Goal: Check status: Check status

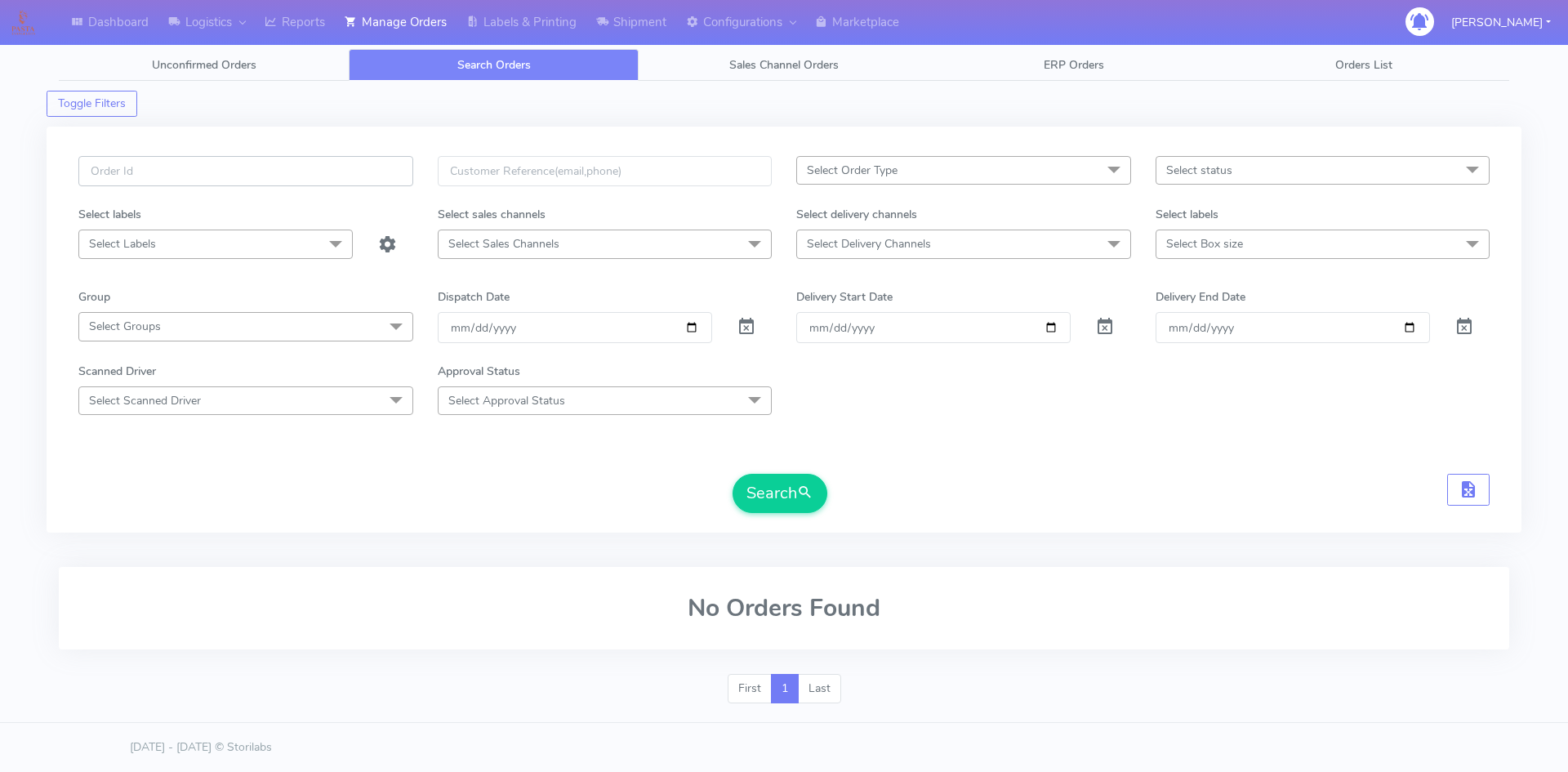
click at [189, 173] on input "text" at bounding box center [246, 171] width 335 height 31
paste input "1624782"
type input "1624782"
click at [773, 501] on button "Search" at bounding box center [779, 494] width 95 height 40
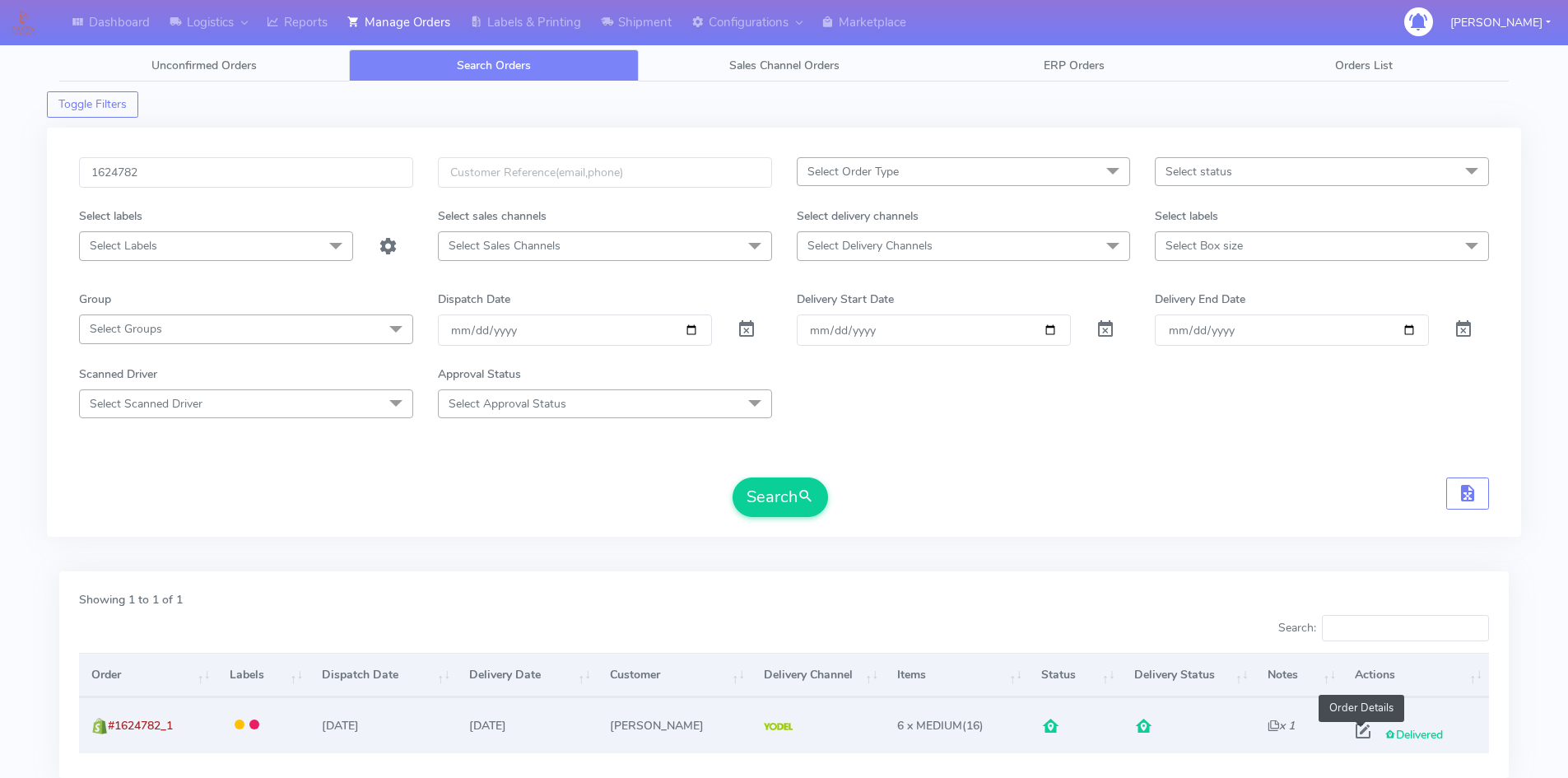
click at [1361, 731] on span at bounding box center [1363, 734] width 30 height 15
select select "5"
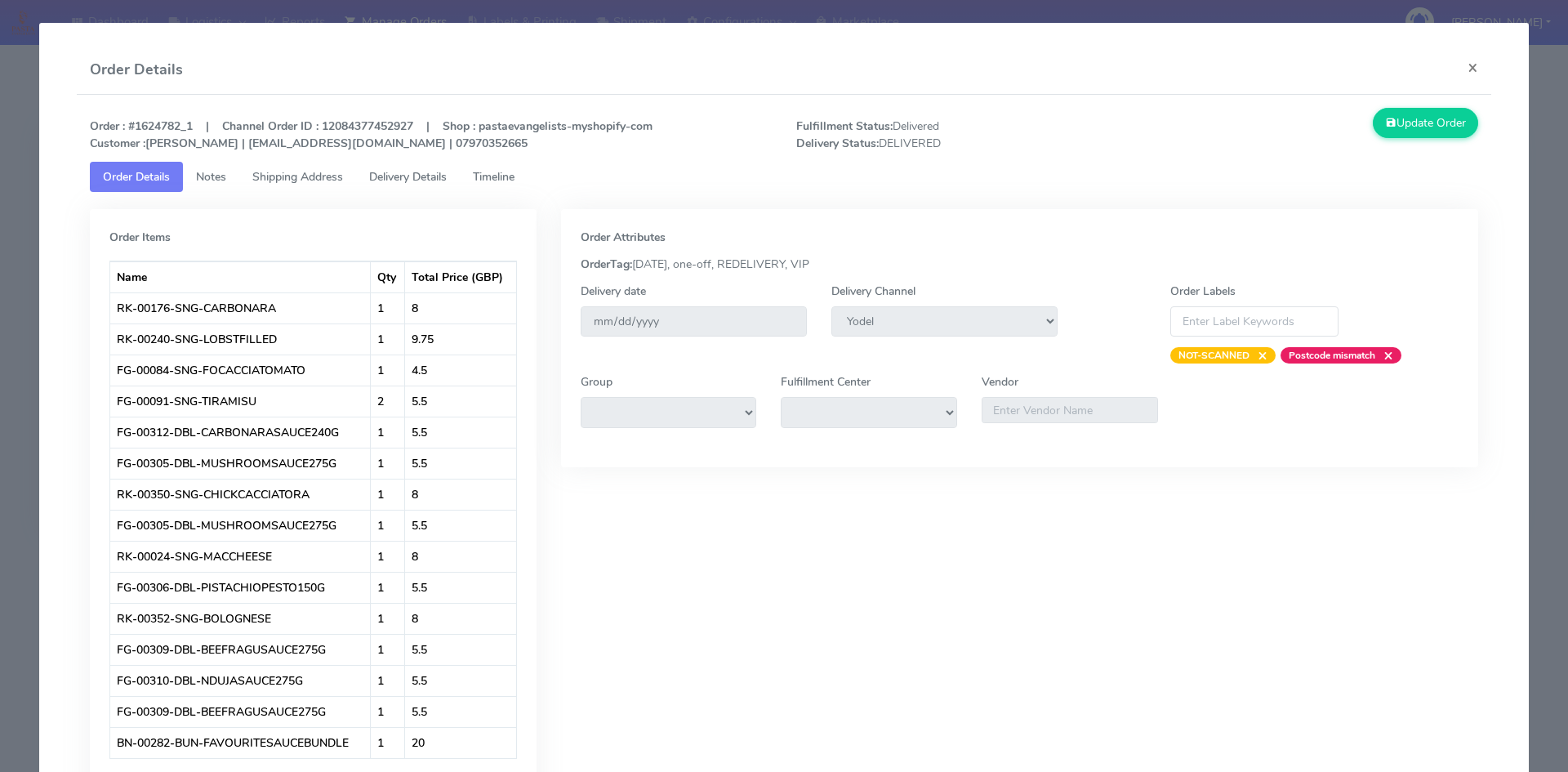
click at [502, 176] on span "Timeline" at bounding box center [494, 177] width 41 height 15
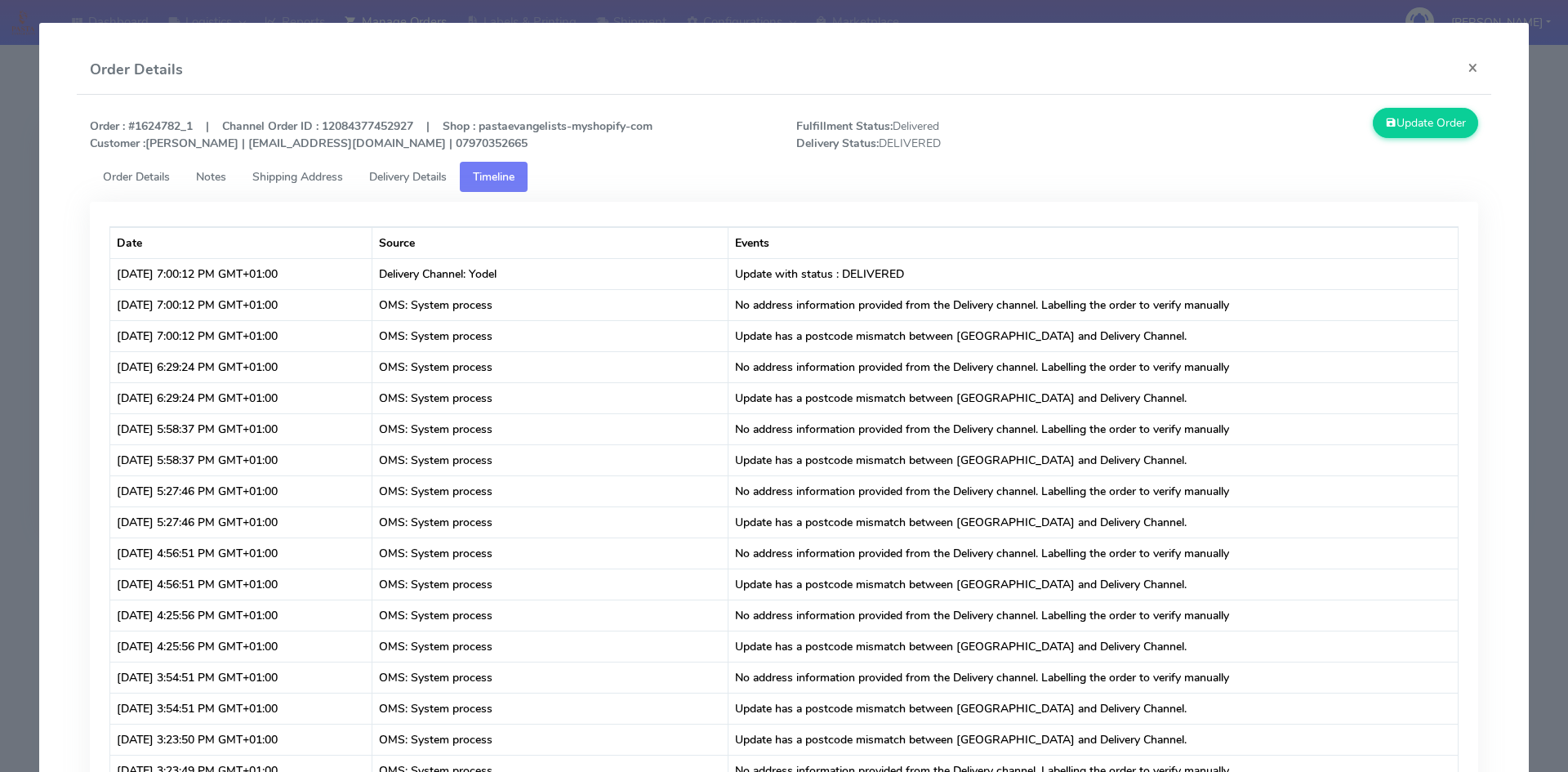
click at [393, 177] on span "Delivery Details" at bounding box center [408, 177] width 77 height 15
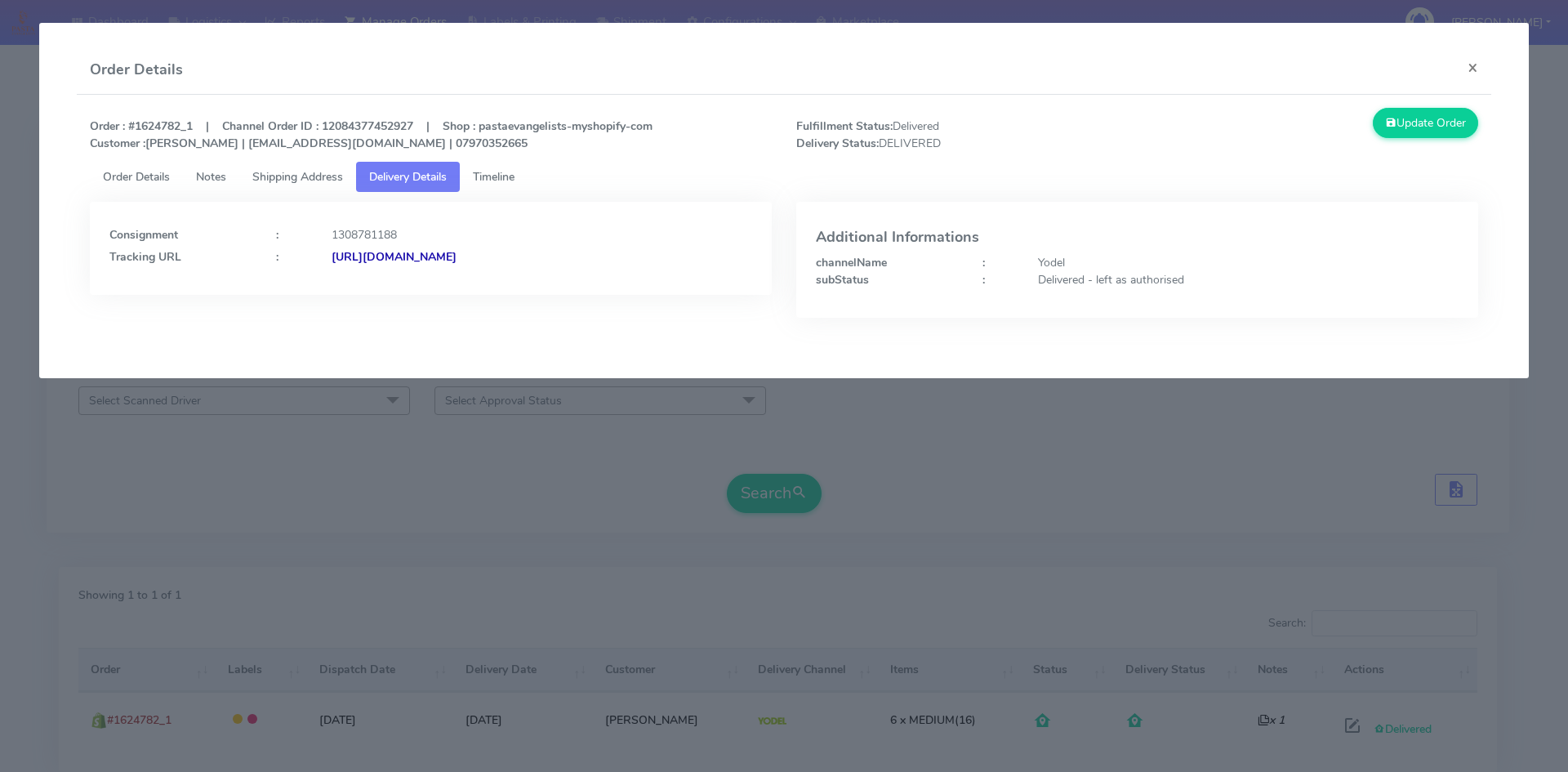
drag, startPoint x: 647, startPoint y: 258, endPoint x: 511, endPoint y: 255, distance: 136.0
click at [511, 255] on div "[URL][DOMAIN_NAME]" at bounding box center [542, 257] width 445 height 17
click at [1472, 70] on button "×" at bounding box center [1472, 68] width 37 height 43
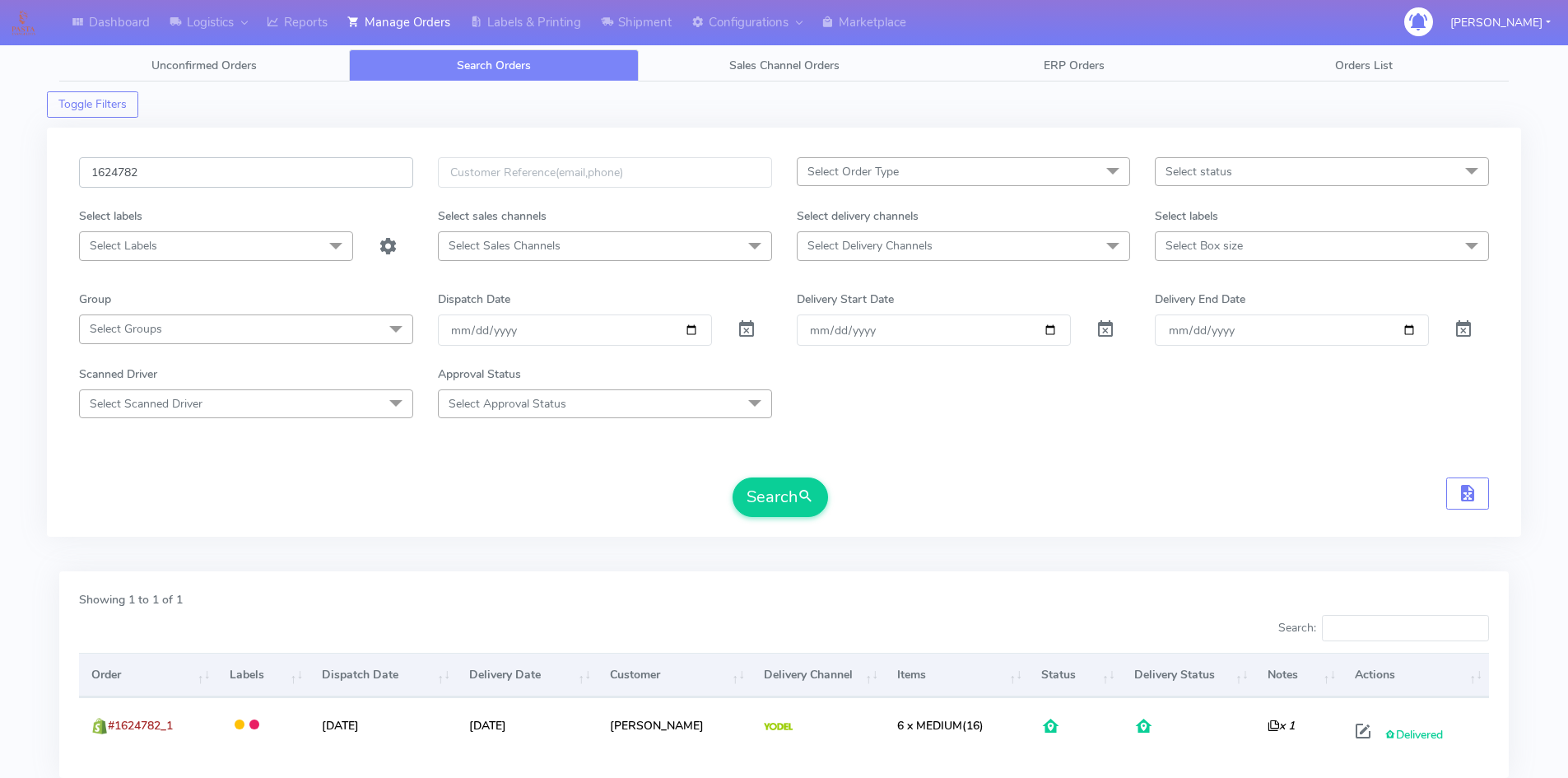
drag, startPoint x: 156, startPoint y: 172, endPoint x: 47, endPoint y: 168, distance: 109.1
click at [47, 168] on div "1624782 Select Order Type Select All MEALS ATAVI One Off Pasta Club Gift Kit Ev…" at bounding box center [784, 331] width 1474 height 409
paste input "654"
type input "1624654"
click at [794, 500] on button "Search" at bounding box center [780, 497] width 95 height 40
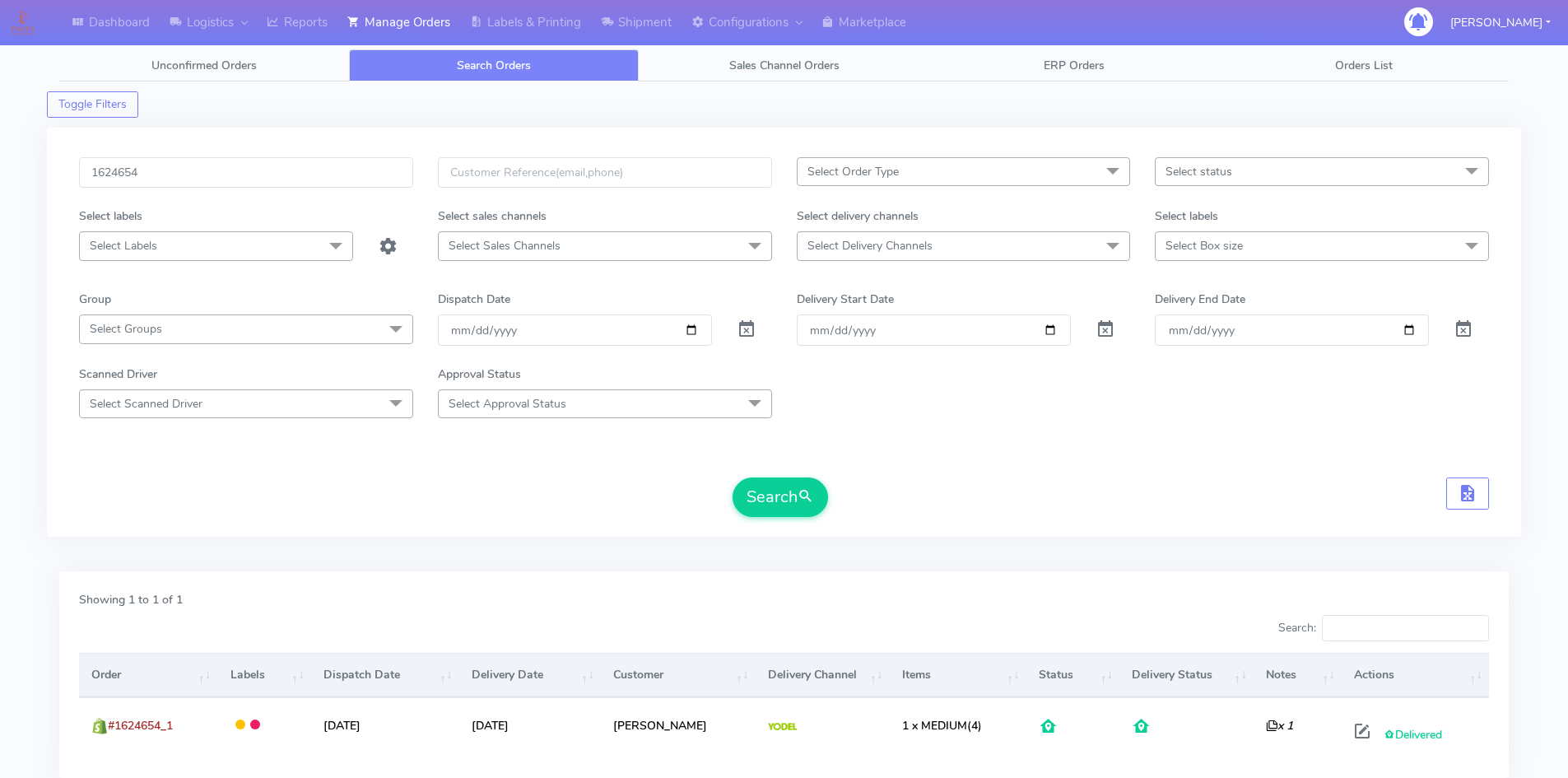
scroll to position [116, 0]
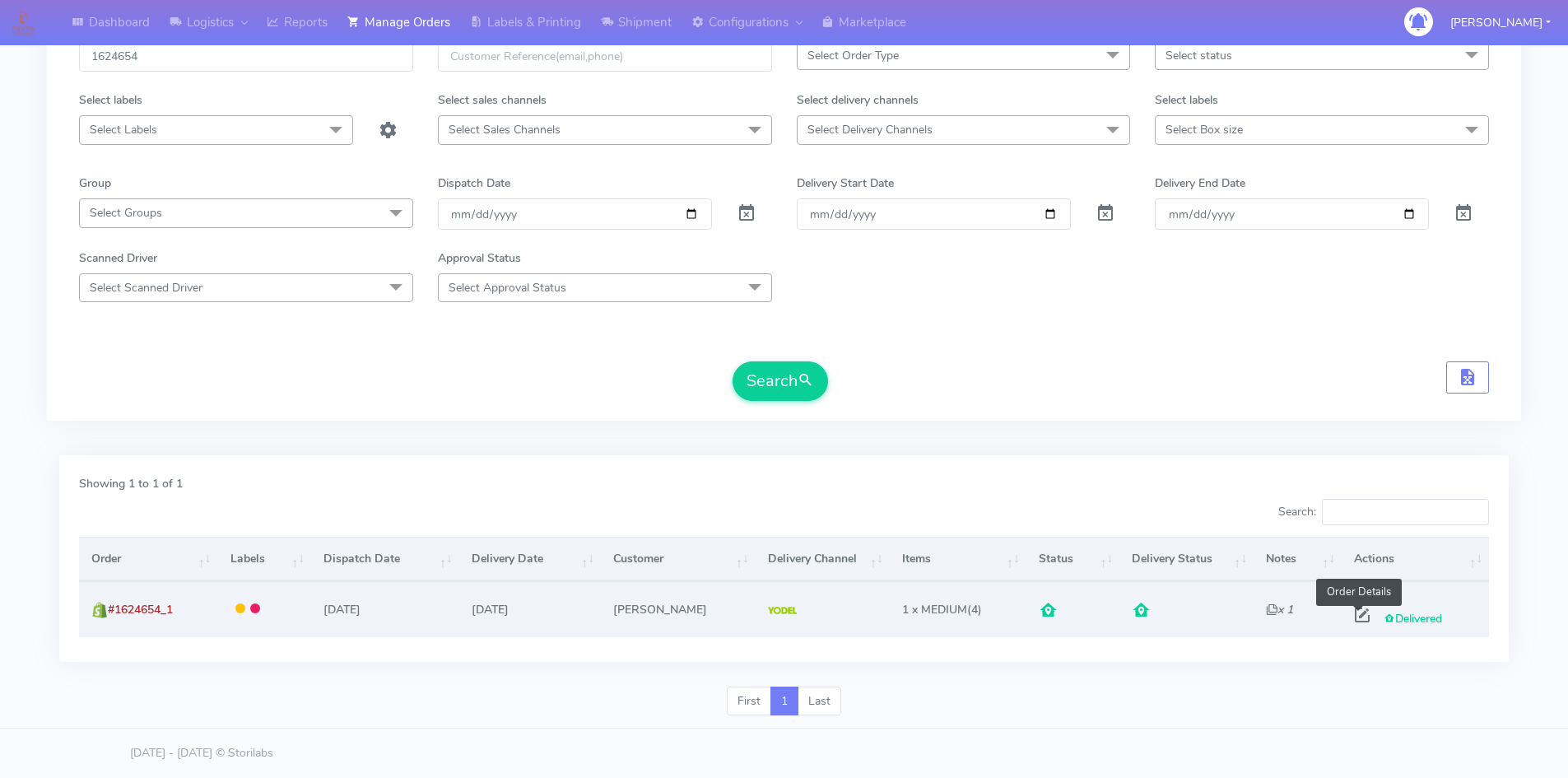
click at [1361, 613] on span at bounding box center [1362, 618] width 30 height 15
select select "5"
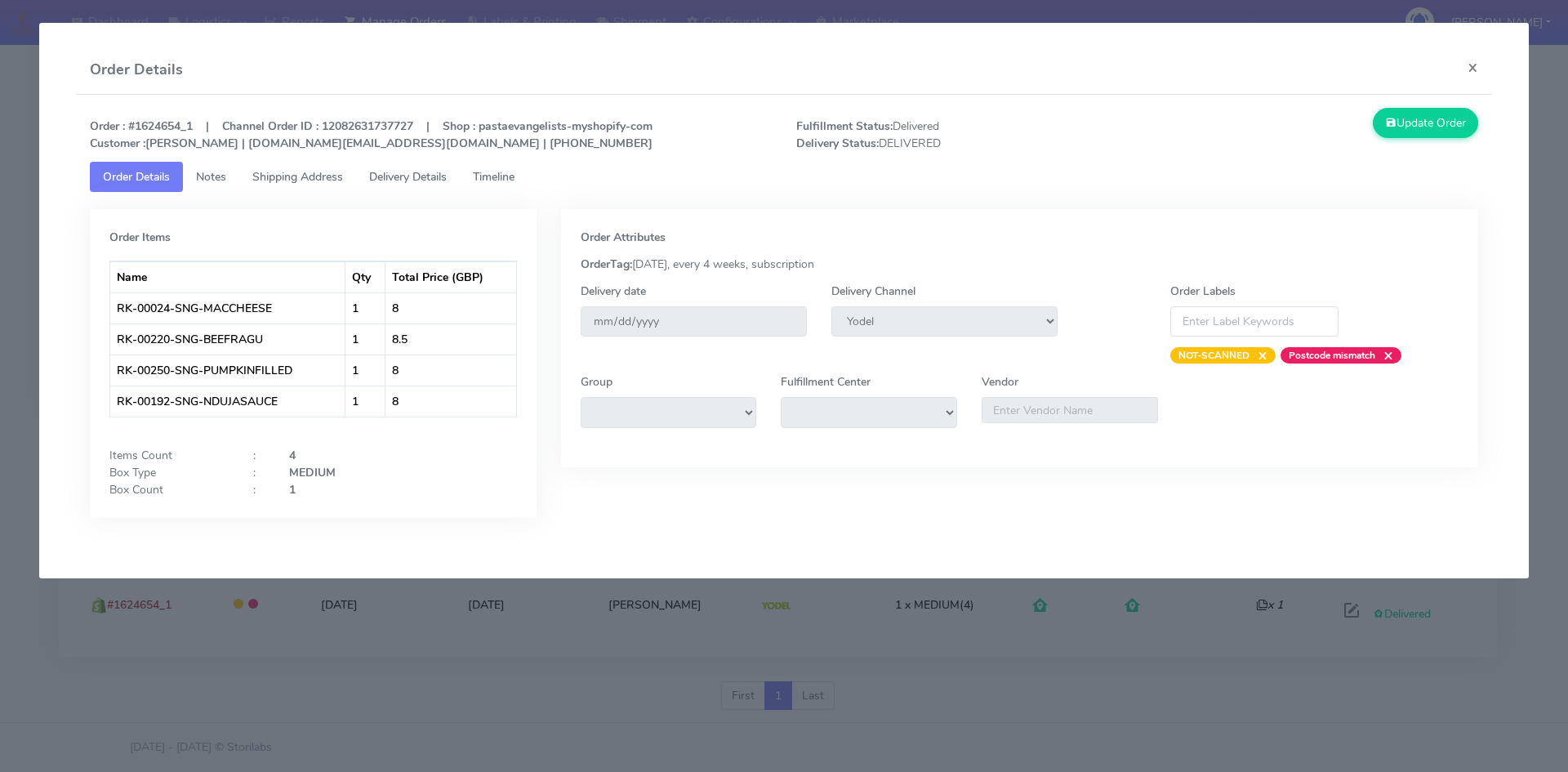
click at [508, 173] on span "Timeline" at bounding box center [494, 177] width 41 height 15
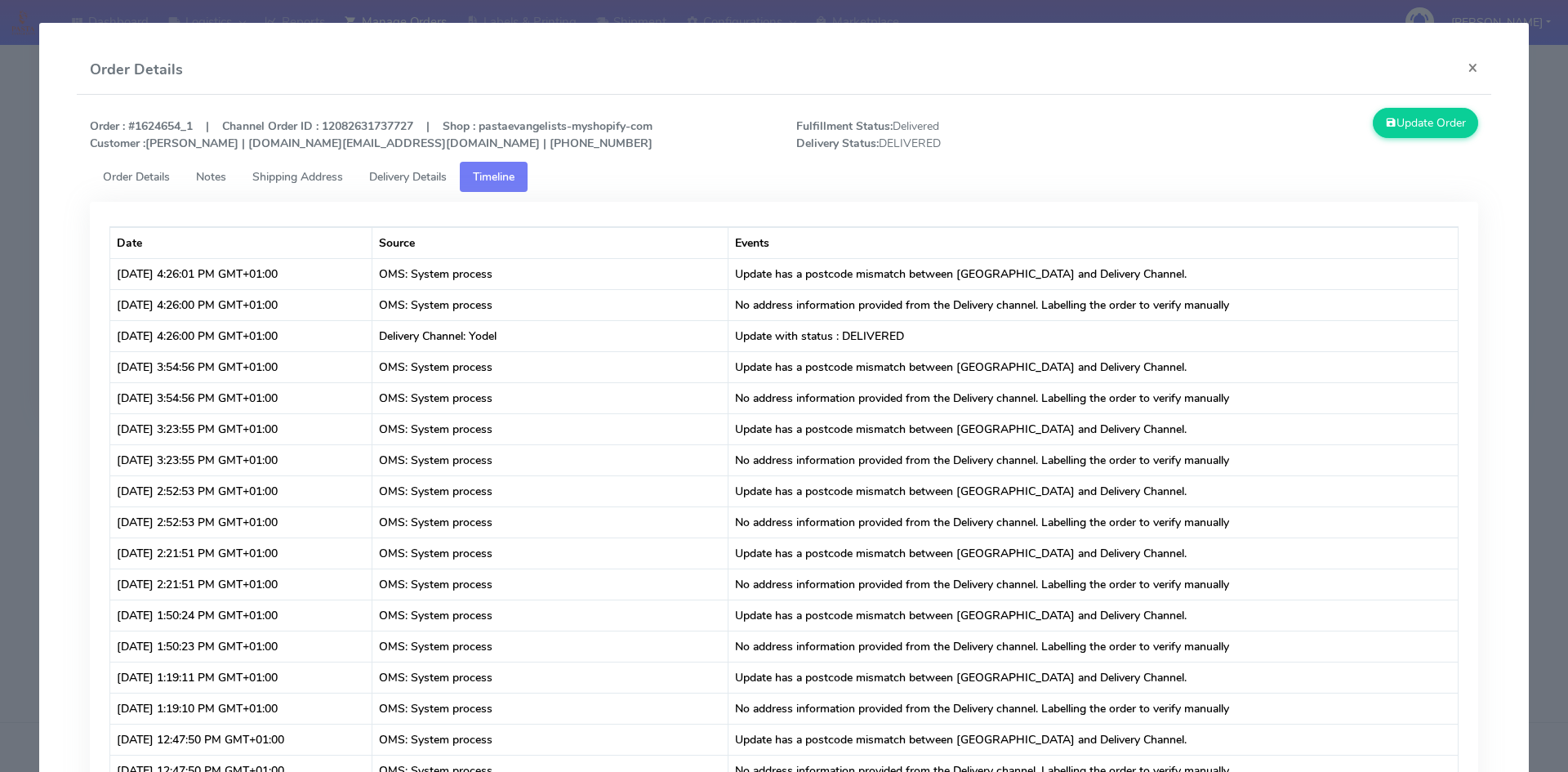
click at [405, 169] on span "Delivery Details" at bounding box center [408, 177] width 77 height 15
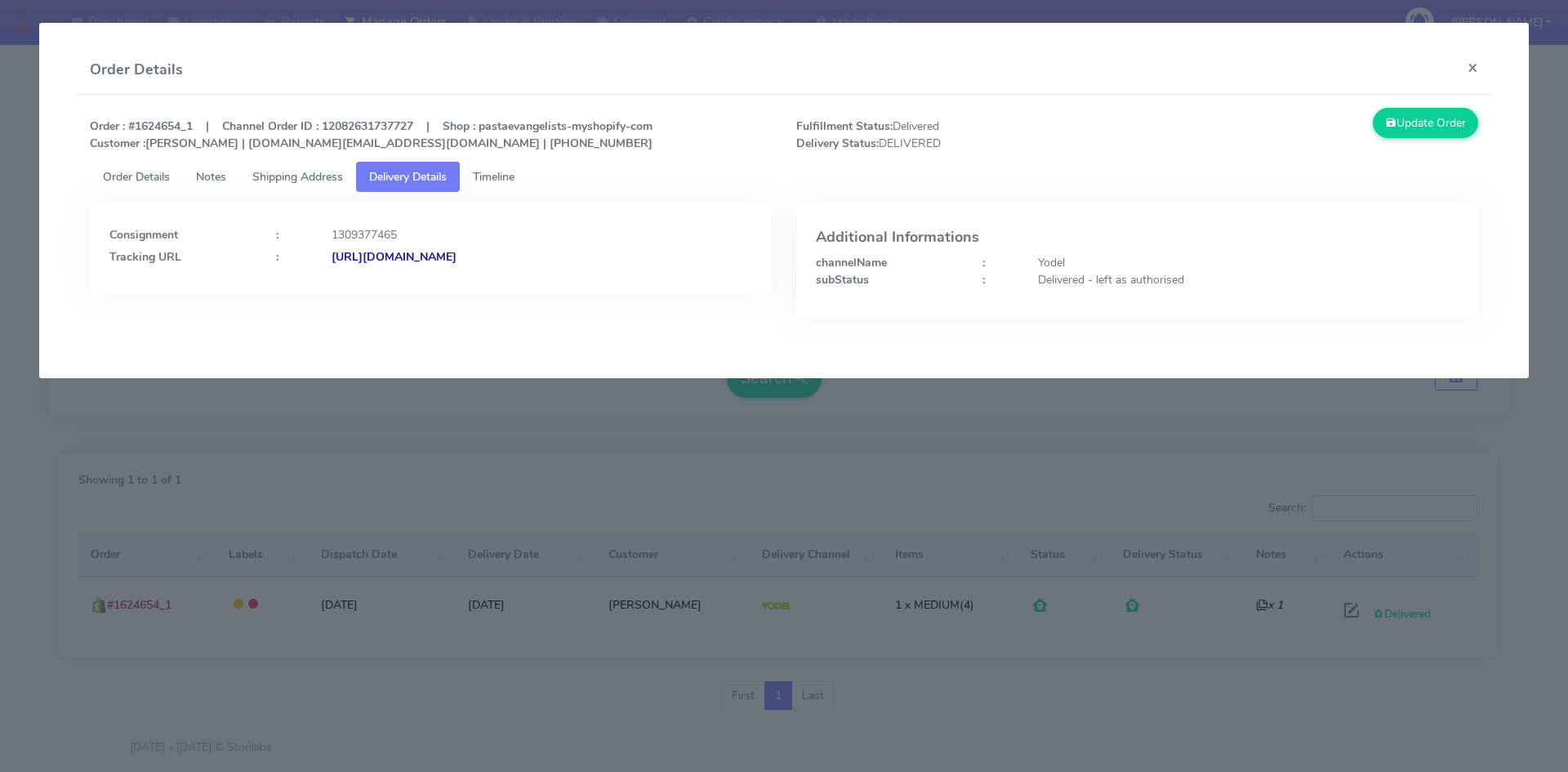
drag, startPoint x: 657, startPoint y: 249, endPoint x: 511, endPoint y: 252, distance: 146.0
click at [511, 252] on div "[URL][DOMAIN_NAME]" at bounding box center [542, 257] width 445 height 17
drag, startPoint x: 1480, startPoint y: 66, endPoint x: 1461, endPoint y: 71, distance: 19.6
click at [1480, 66] on button "×" at bounding box center [1472, 68] width 37 height 43
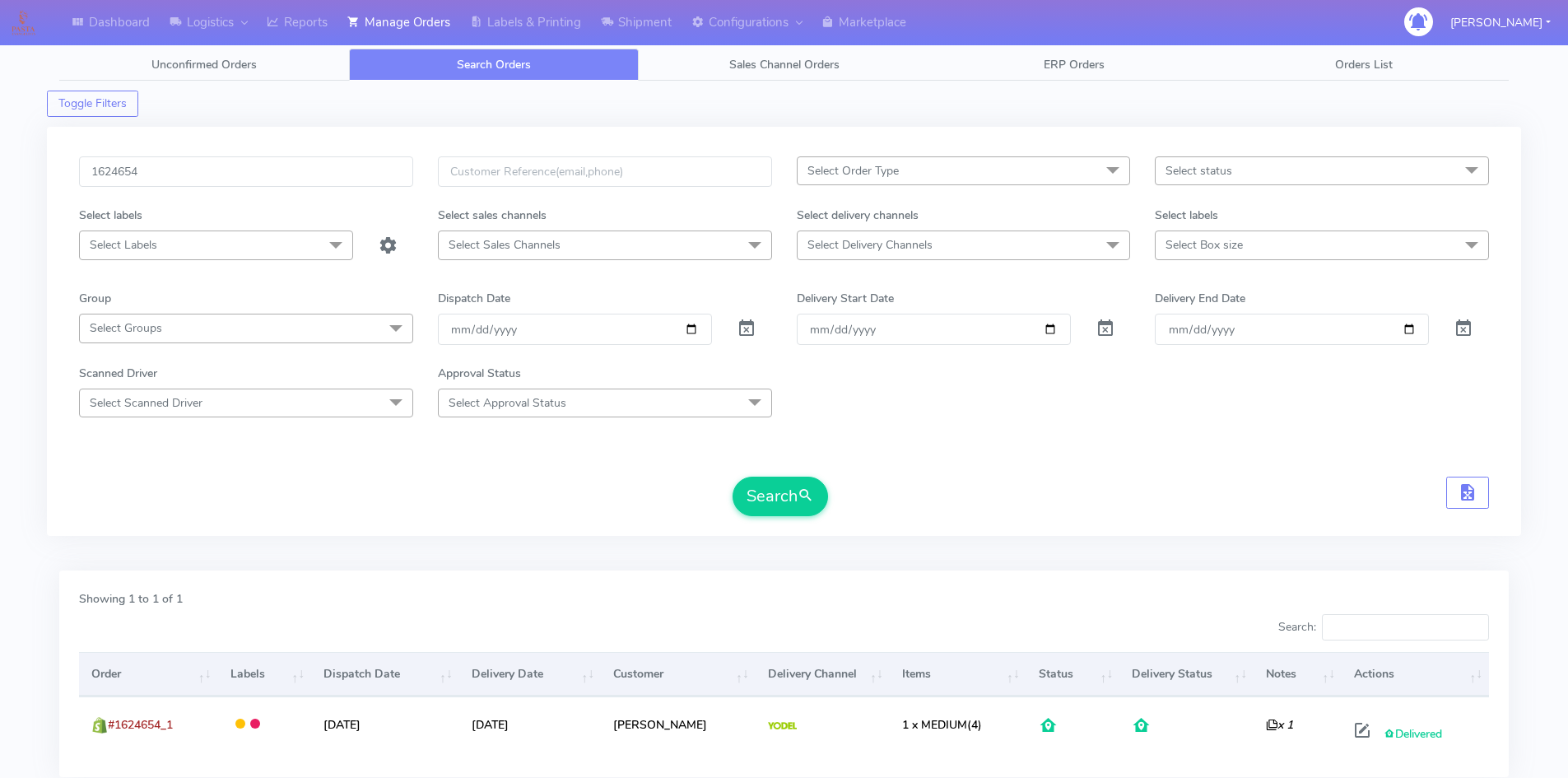
scroll to position [0, 0]
drag, startPoint x: 177, startPoint y: 171, endPoint x: 0, endPoint y: 172, distance: 177.0
click at [0, 172] on div "Dashboard Logistics [GEOGRAPHIC_DATA] Logistics Reports Manage Orders Labels & …" at bounding box center [784, 437] width 1568 height 814
paste input "18458"
type input "1618458"
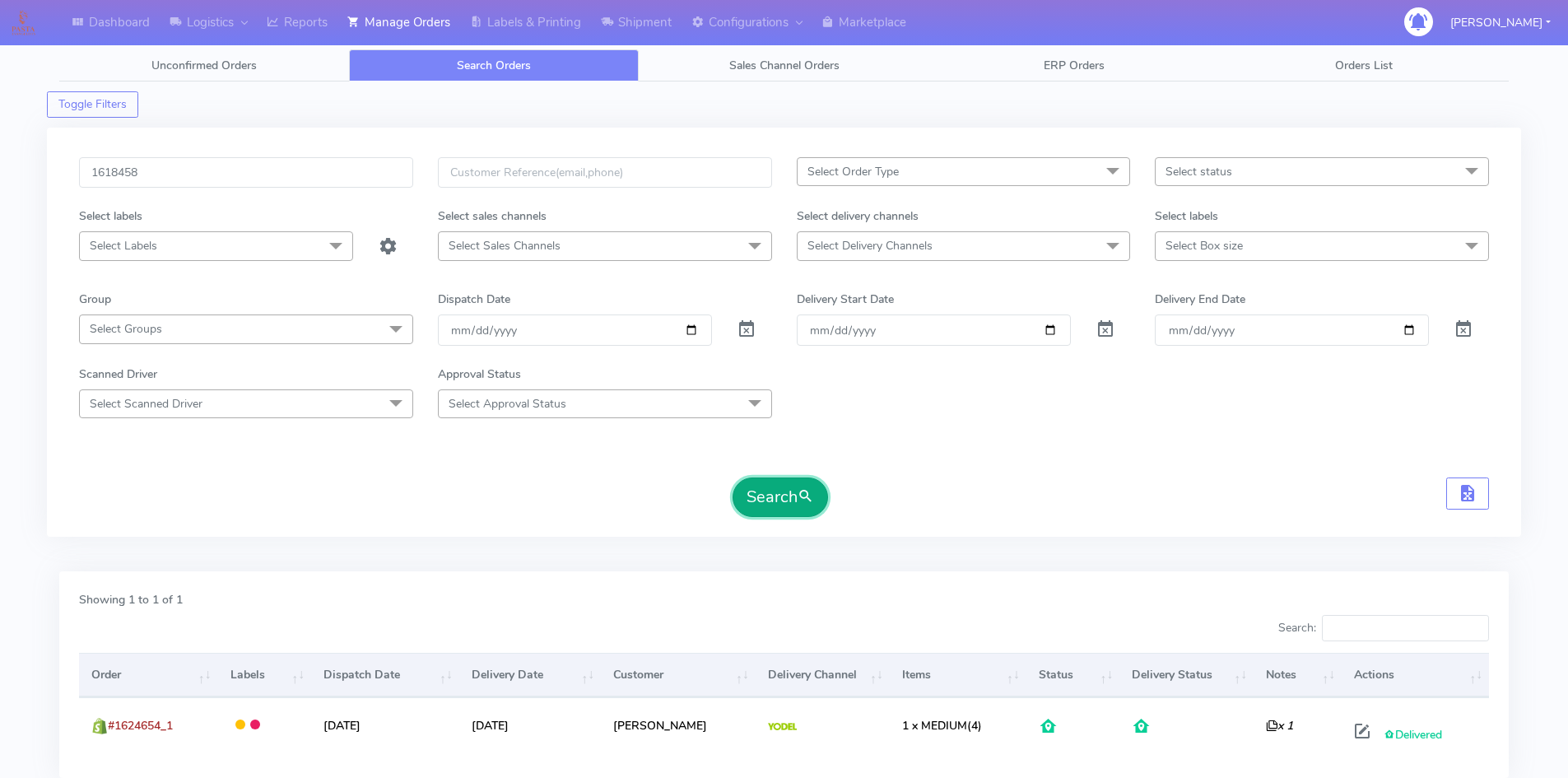
click at [787, 497] on button "Search" at bounding box center [780, 497] width 95 height 40
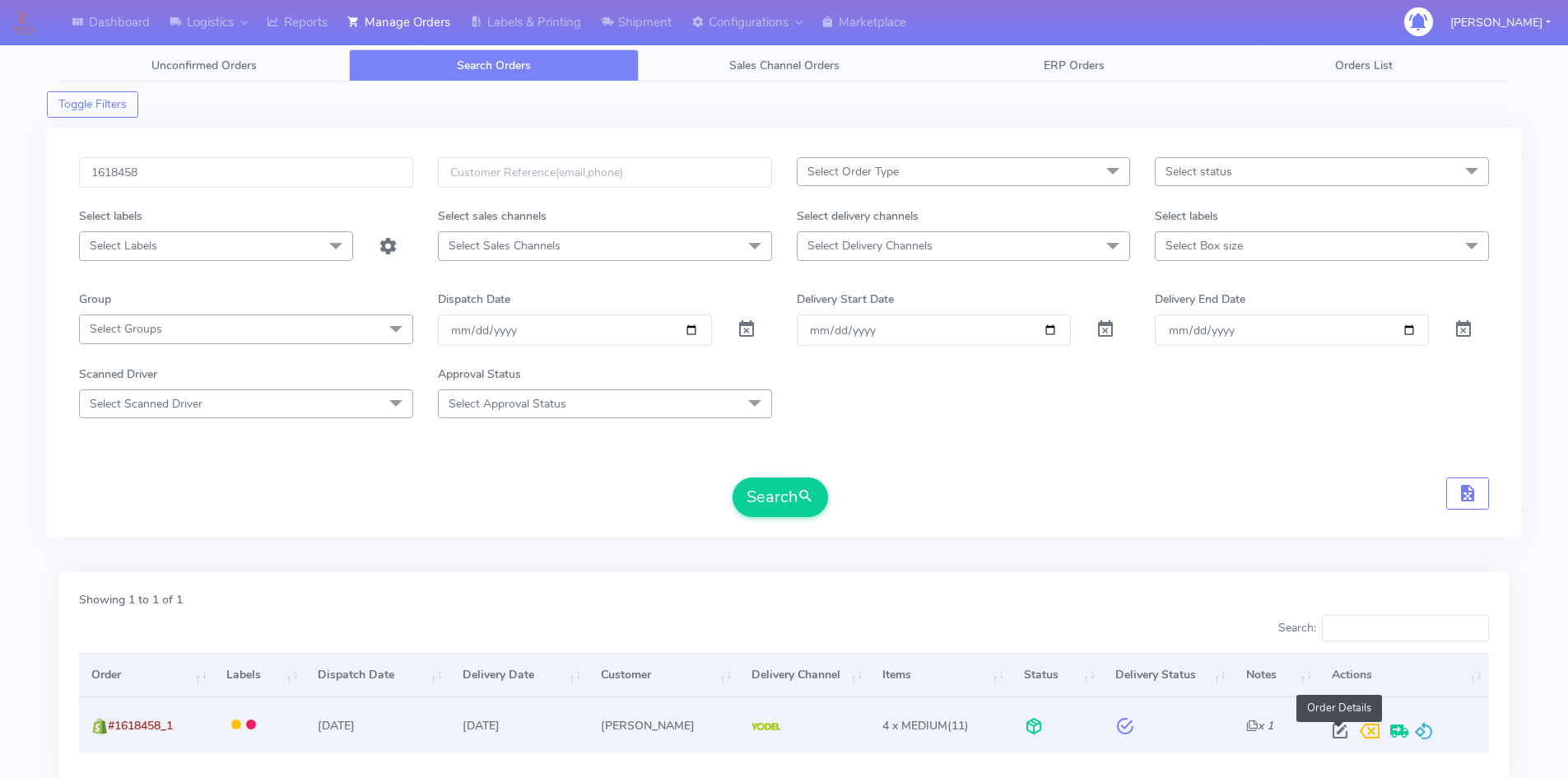
click at [1337, 734] on span at bounding box center [1339, 734] width 30 height 15
select select "5"
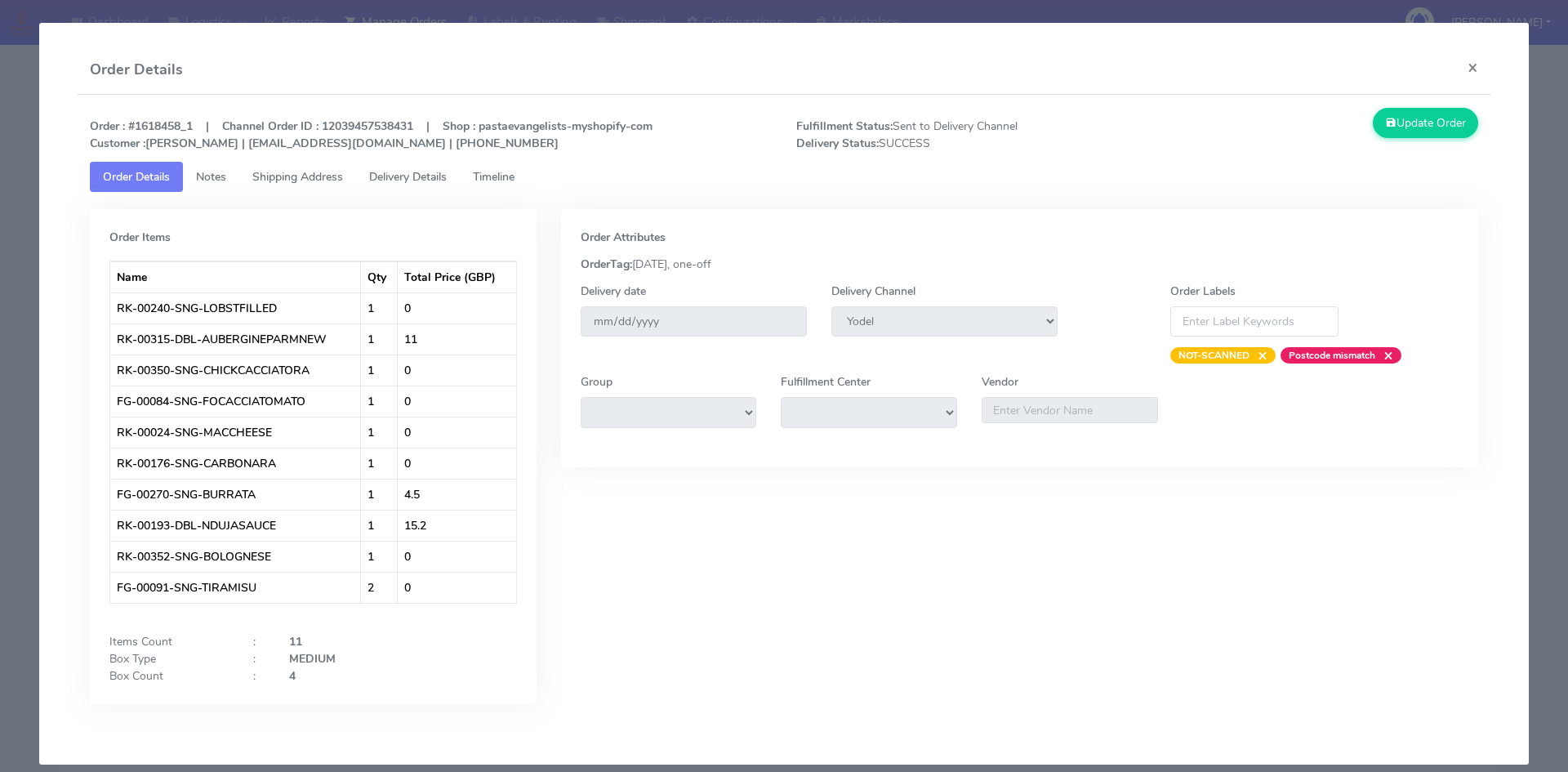
click at [504, 177] on span "Timeline" at bounding box center [494, 177] width 41 height 15
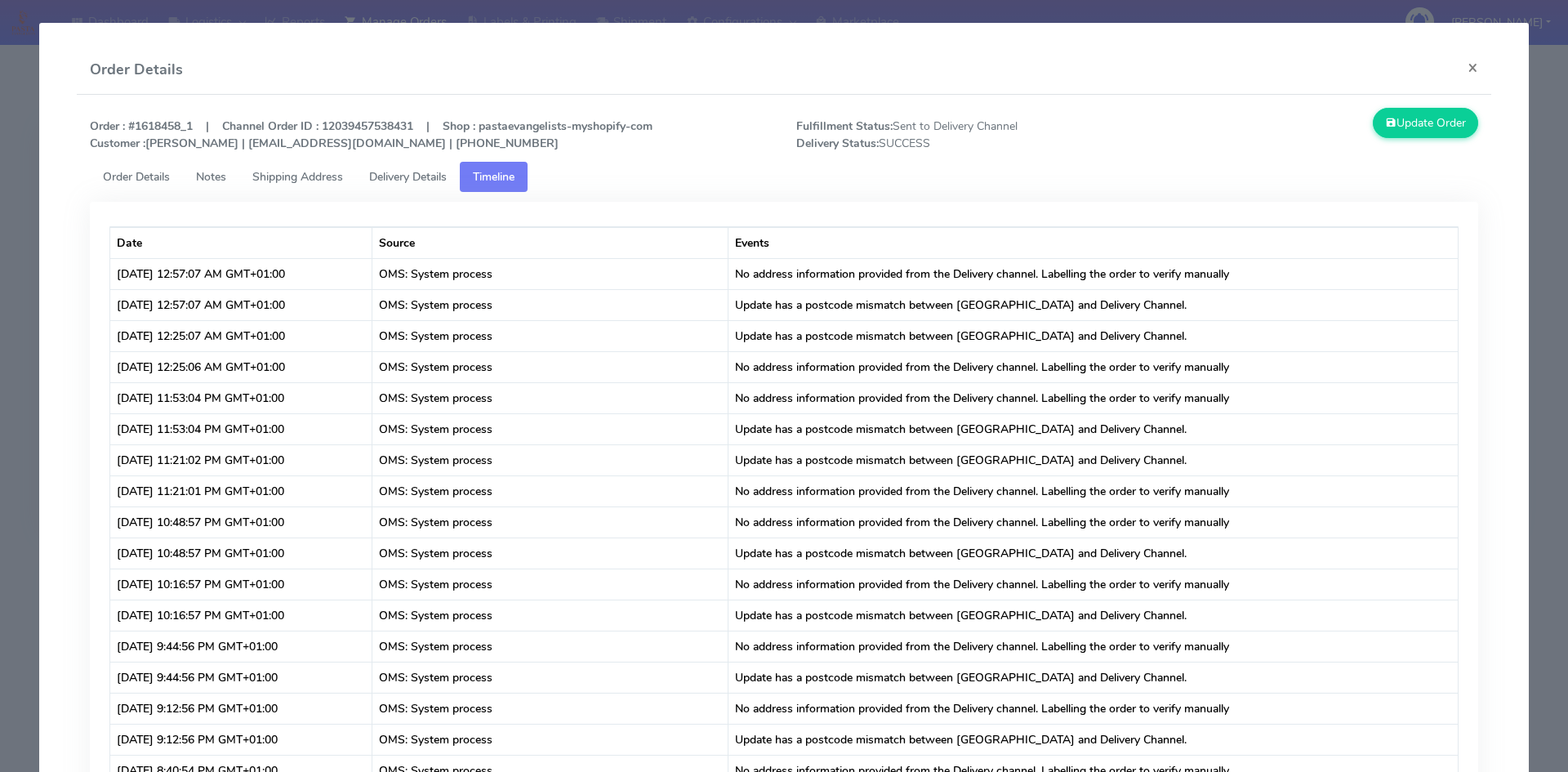
click at [416, 179] on span "Delivery Details" at bounding box center [408, 177] width 77 height 15
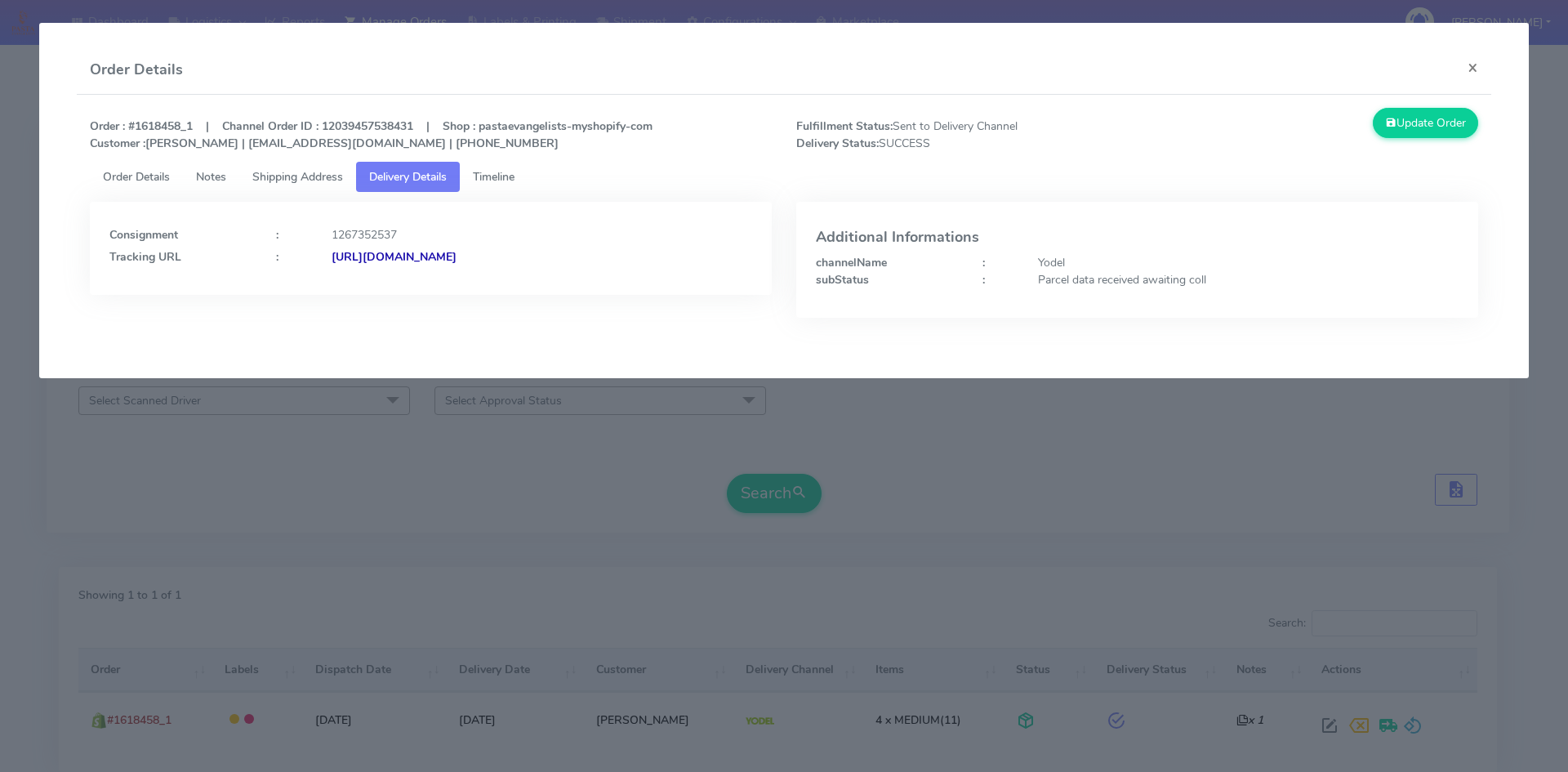
drag, startPoint x: 677, startPoint y: 263, endPoint x: 514, endPoint y: 262, distance: 163.0
click at [514, 262] on div "[URL][DOMAIN_NAME]" at bounding box center [542, 257] width 445 height 17
click at [1483, 72] on button "×" at bounding box center [1472, 68] width 37 height 43
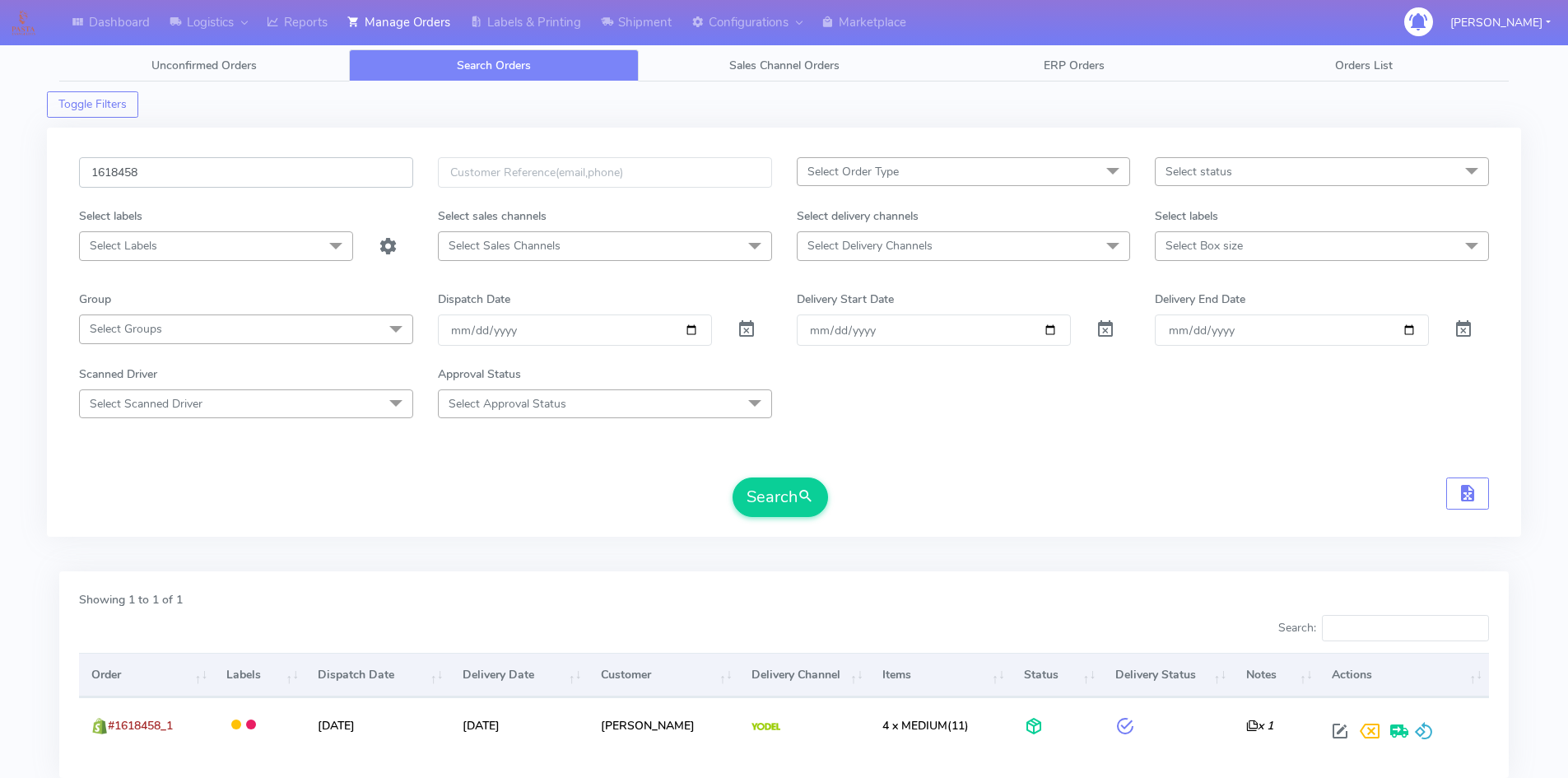
drag, startPoint x: 199, startPoint y: 170, endPoint x: 0, endPoint y: 176, distance: 199.1
click at [0, 176] on div "Dashboard Logistics [GEOGRAPHIC_DATA] Logistics Reports Manage Orders Labels & …" at bounding box center [784, 437] width 1568 height 814
paste input "633"
type input "1618633"
click at [767, 496] on button "Search" at bounding box center [780, 497] width 95 height 40
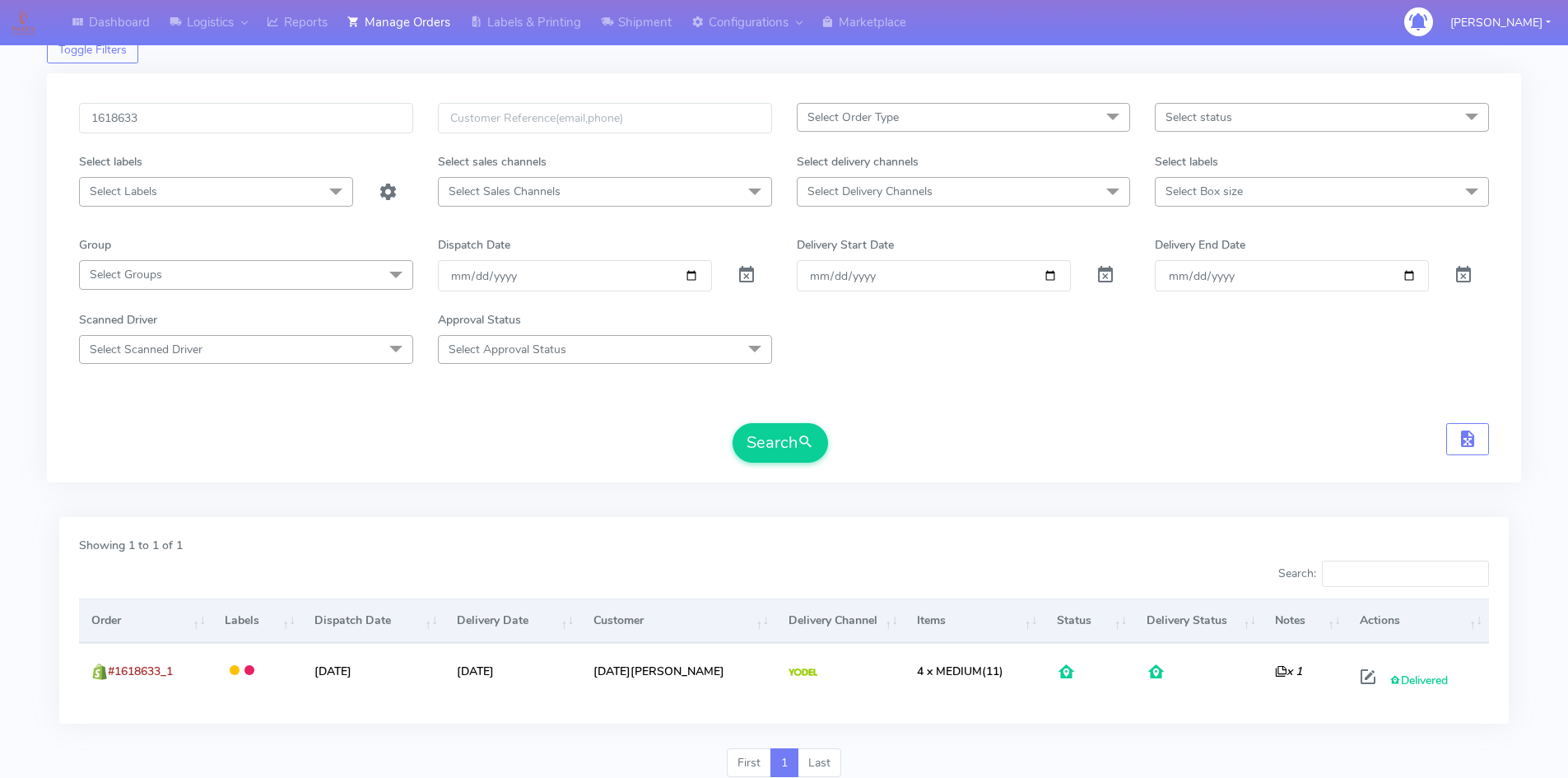
scroll to position [116, 0]
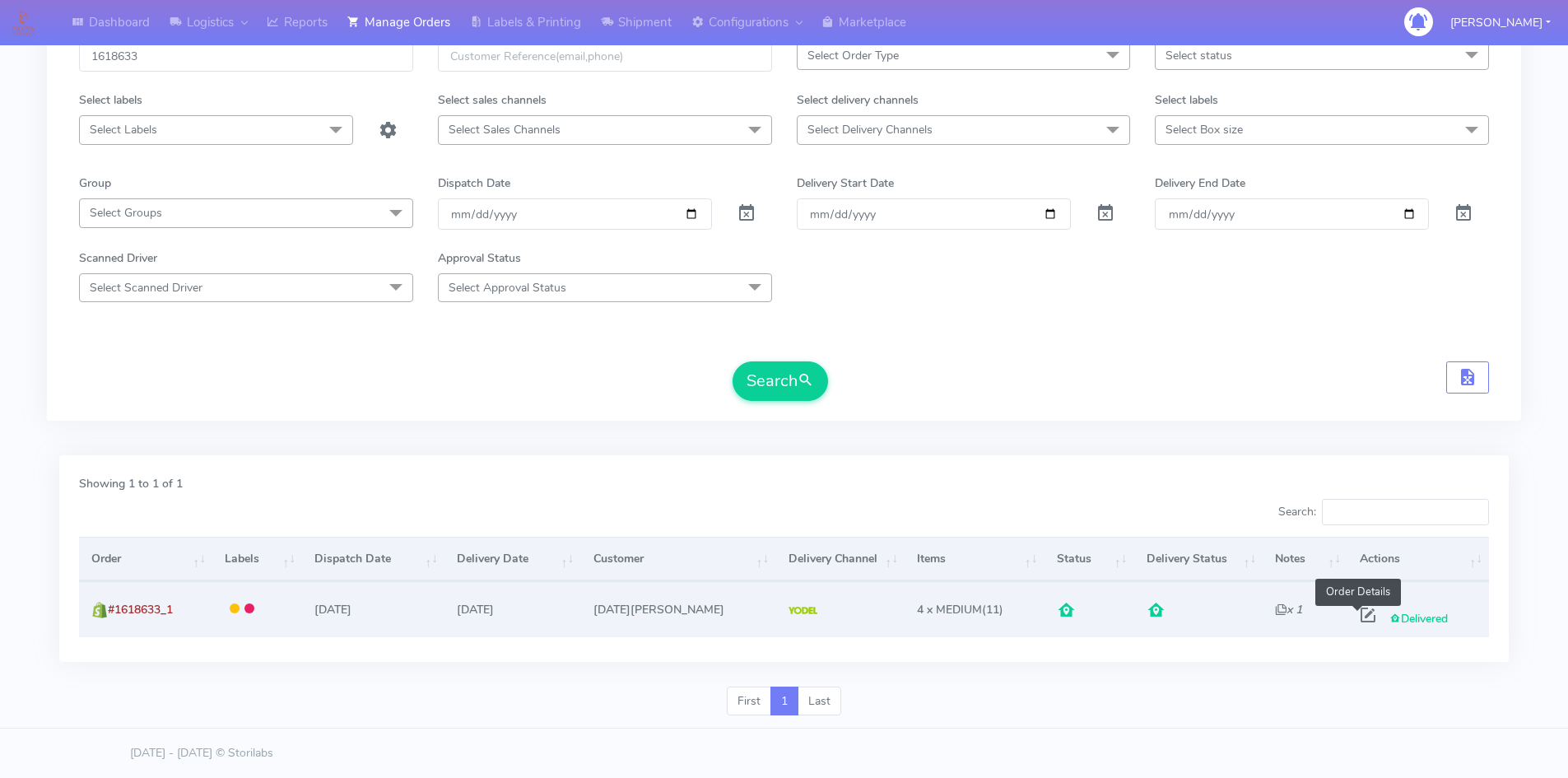
click at [1353, 614] on span at bounding box center [1367, 618] width 30 height 15
select select "5"
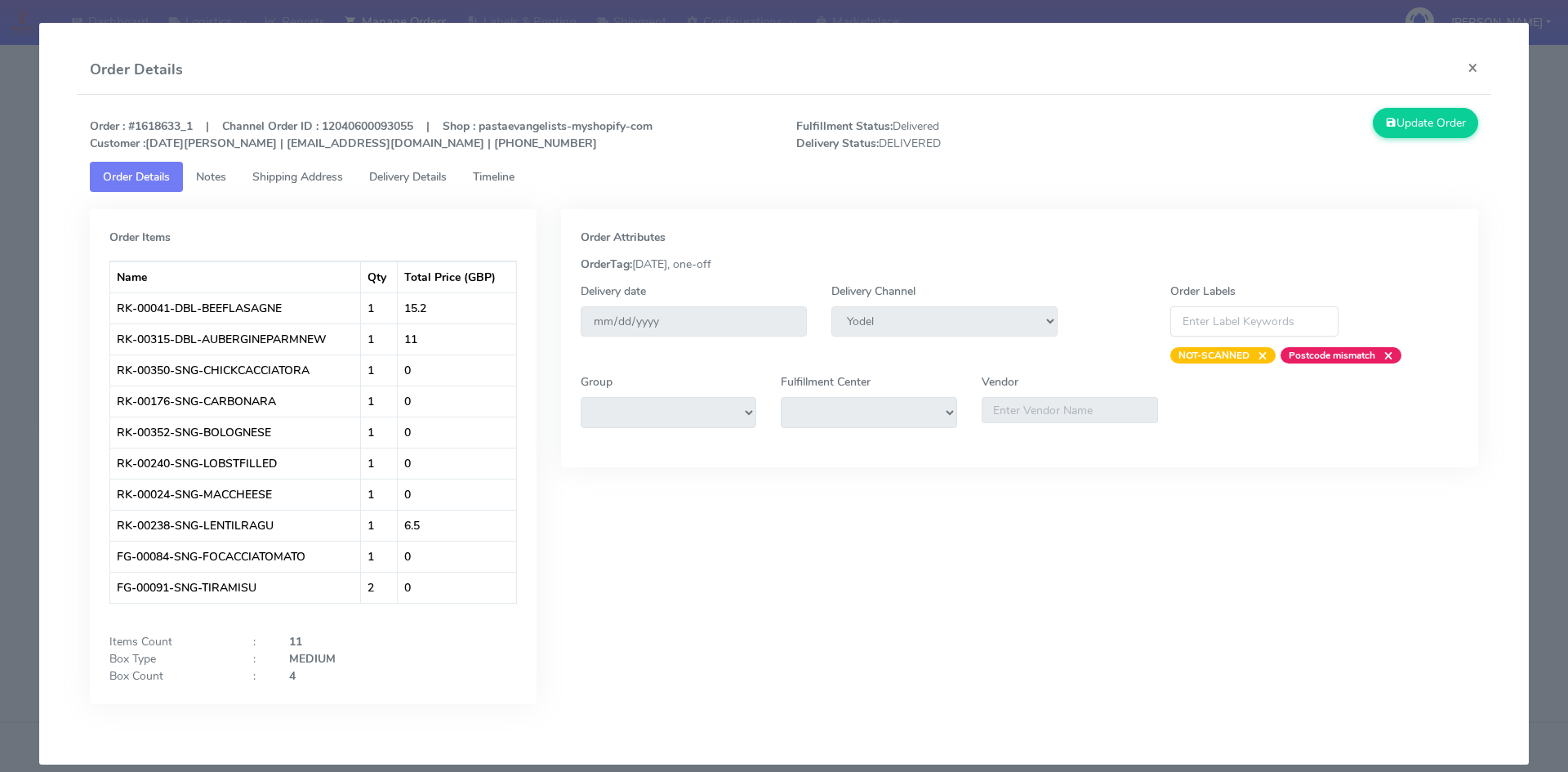
click at [507, 176] on span "Timeline" at bounding box center [494, 177] width 41 height 15
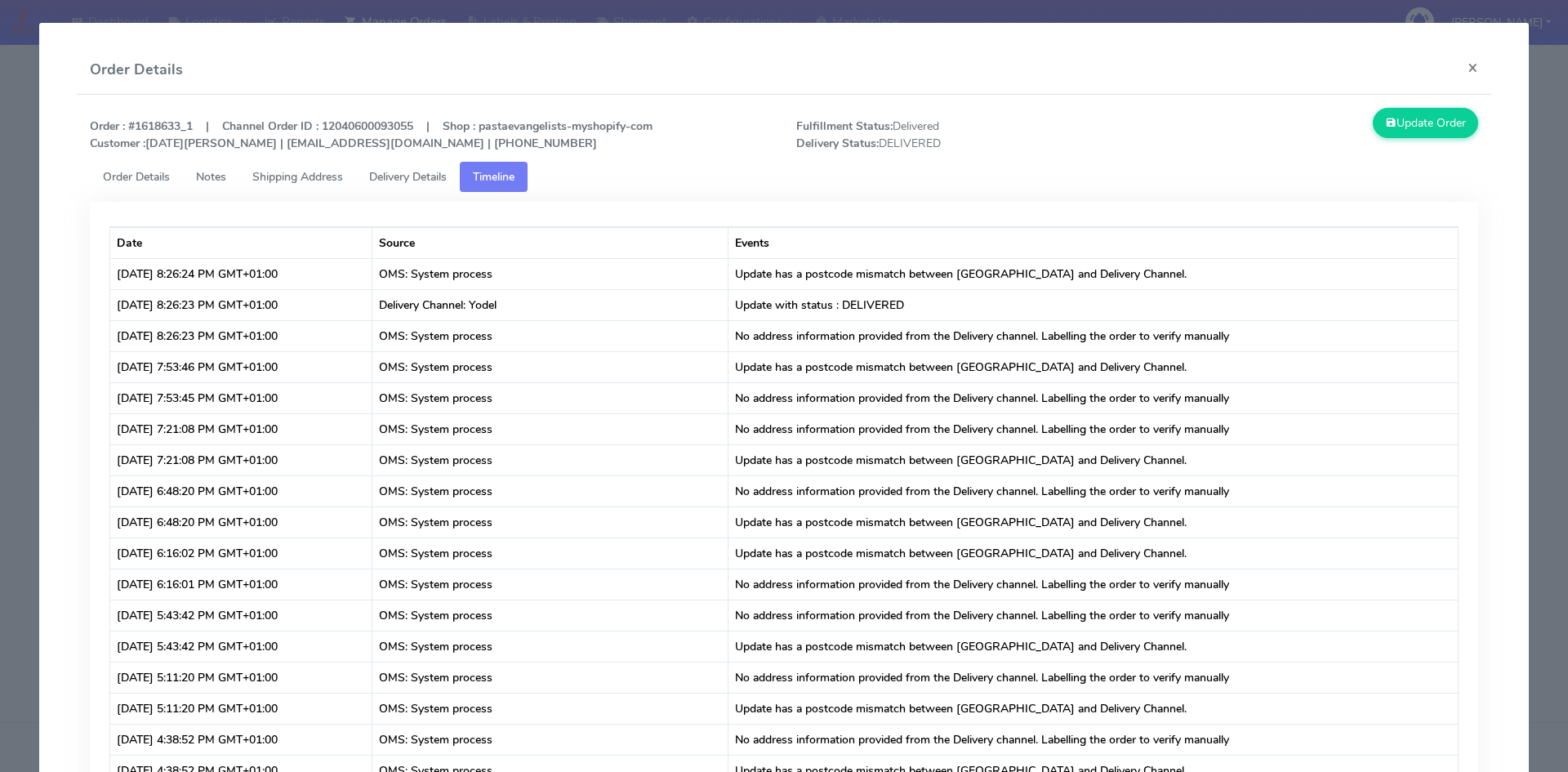
click at [417, 178] on span "Delivery Details" at bounding box center [408, 177] width 77 height 15
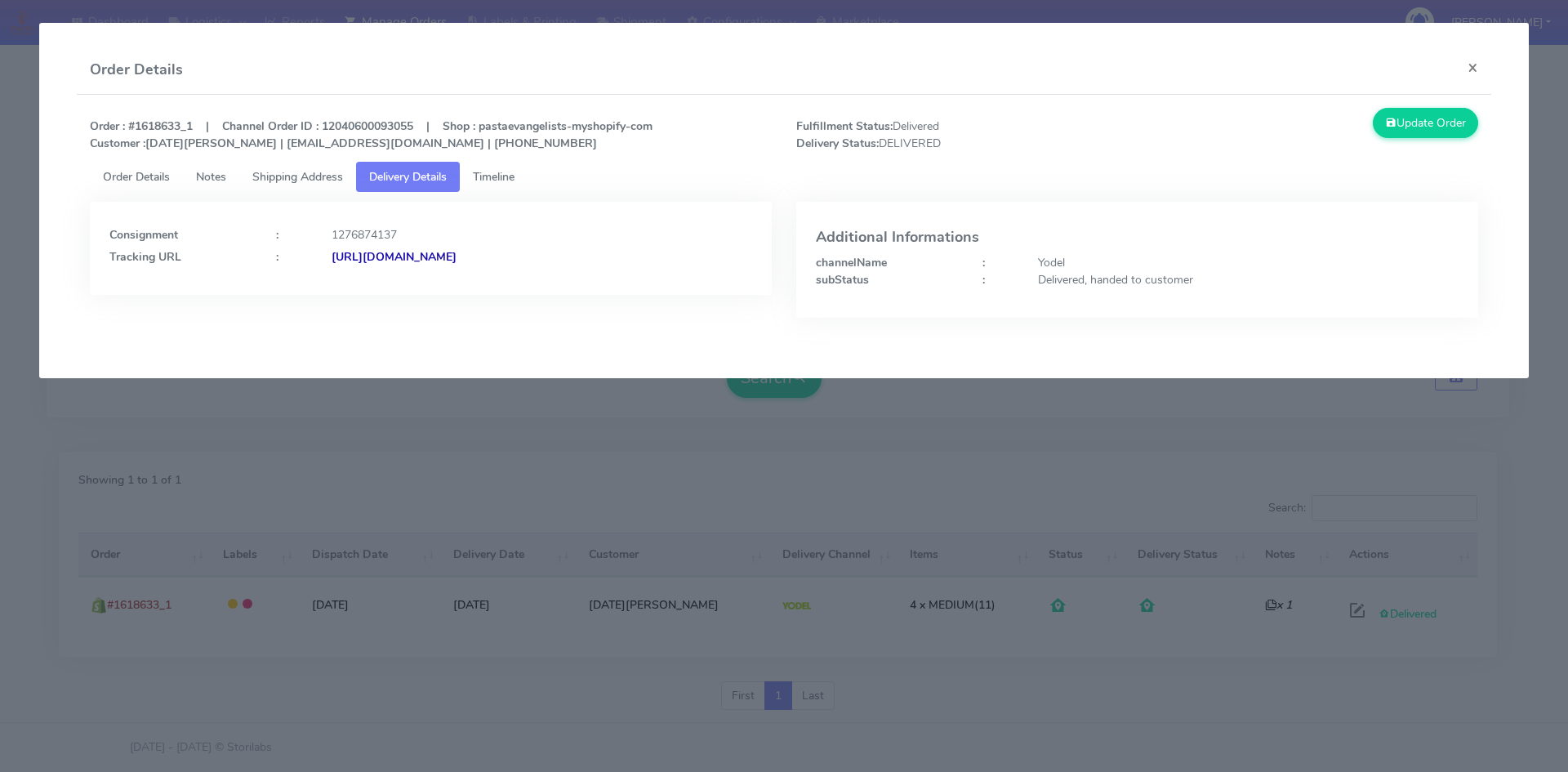
click at [457, 252] on strong "[URL][DOMAIN_NAME]" at bounding box center [394, 256] width 125 height 15
click at [1472, 66] on button "×" at bounding box center [1472, 68] width 37 height 43
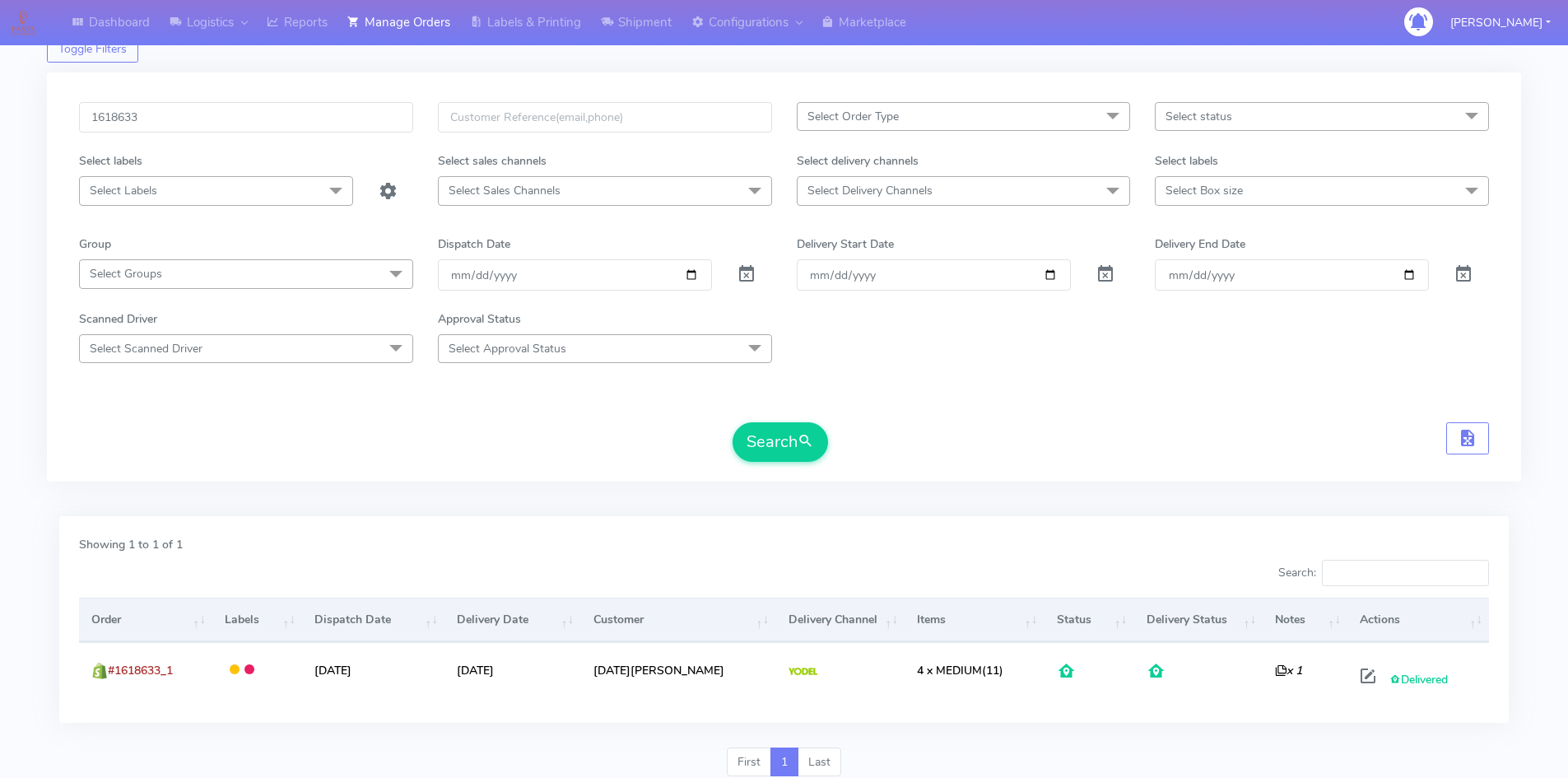
scroll to position [0, 0]
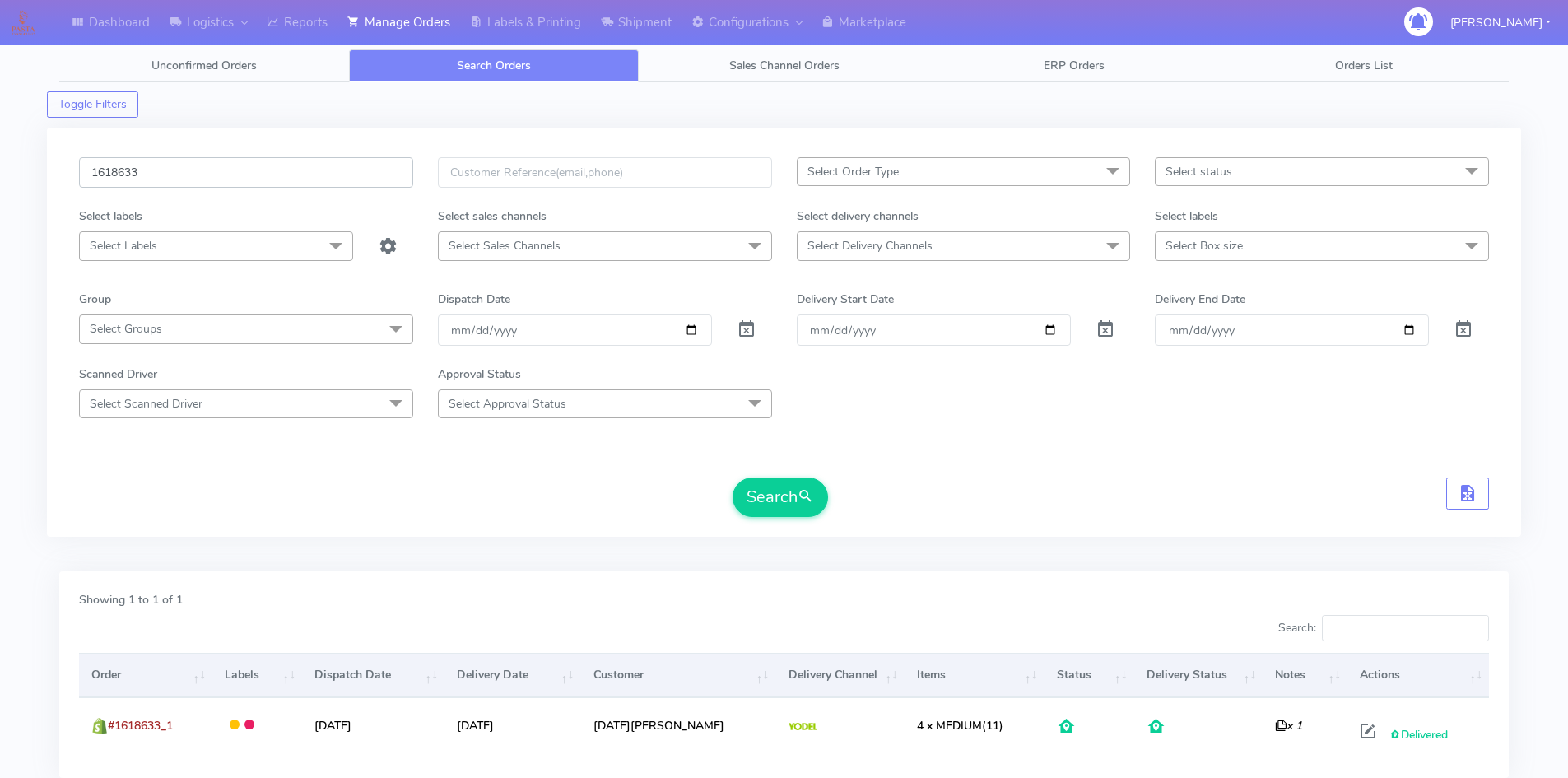
drag, startPoint x: 157, startPoint y: 179, endPoint x: 10, endPoint y: 157, distance: 148.6
click at [10, 157] on div "Dashboard Logistics [GEOGRAPHIC_DATA] Logistics Reports Manage Orders Labels & …" at bounding box center [784, 437] width 1568 height 814
paste input "265"
type input "1618265"
click at [800, 481] on button "Search" at bounding box center [780, 497] width 95 height 40
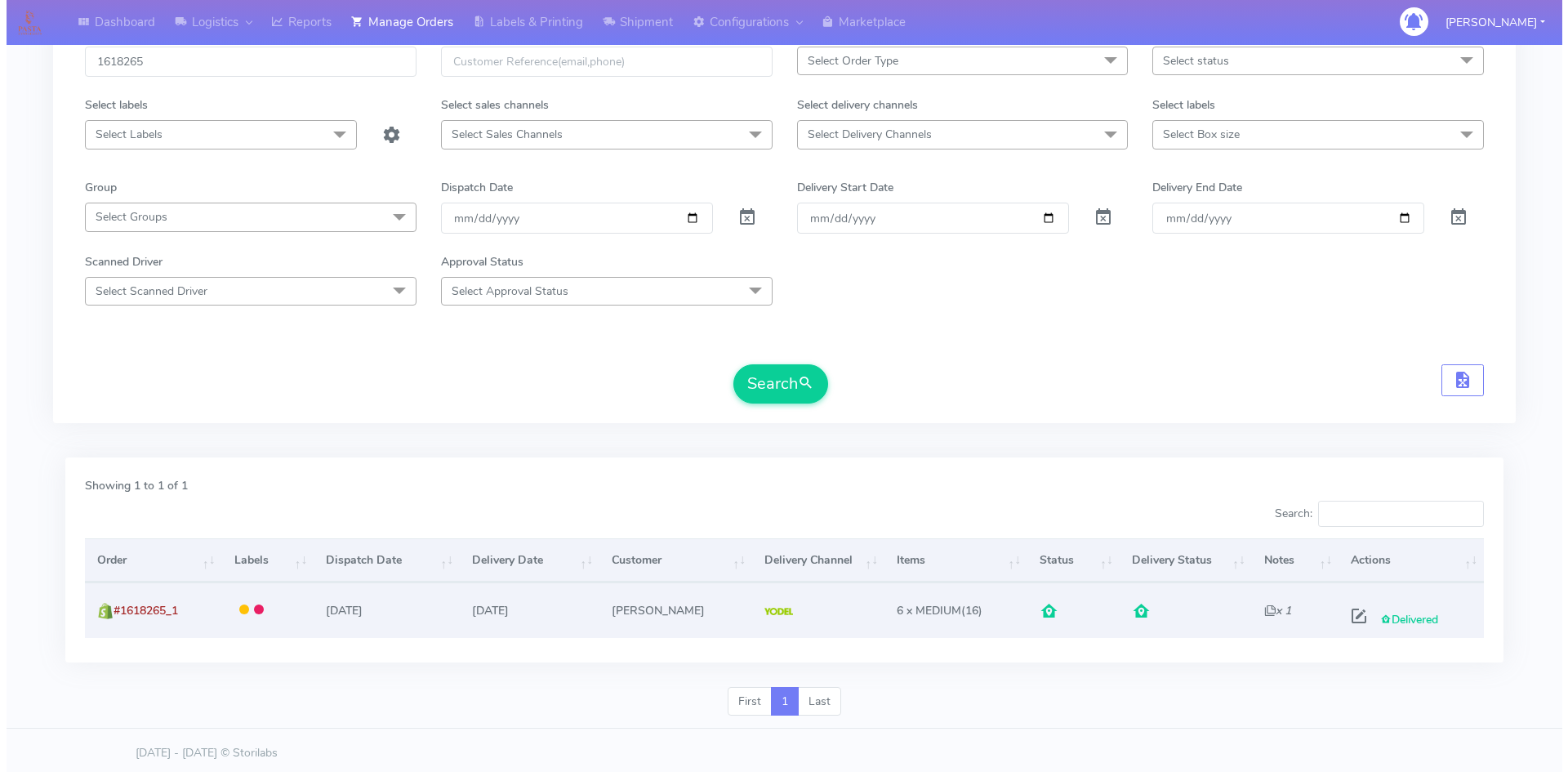
scroll to position [115, 0]
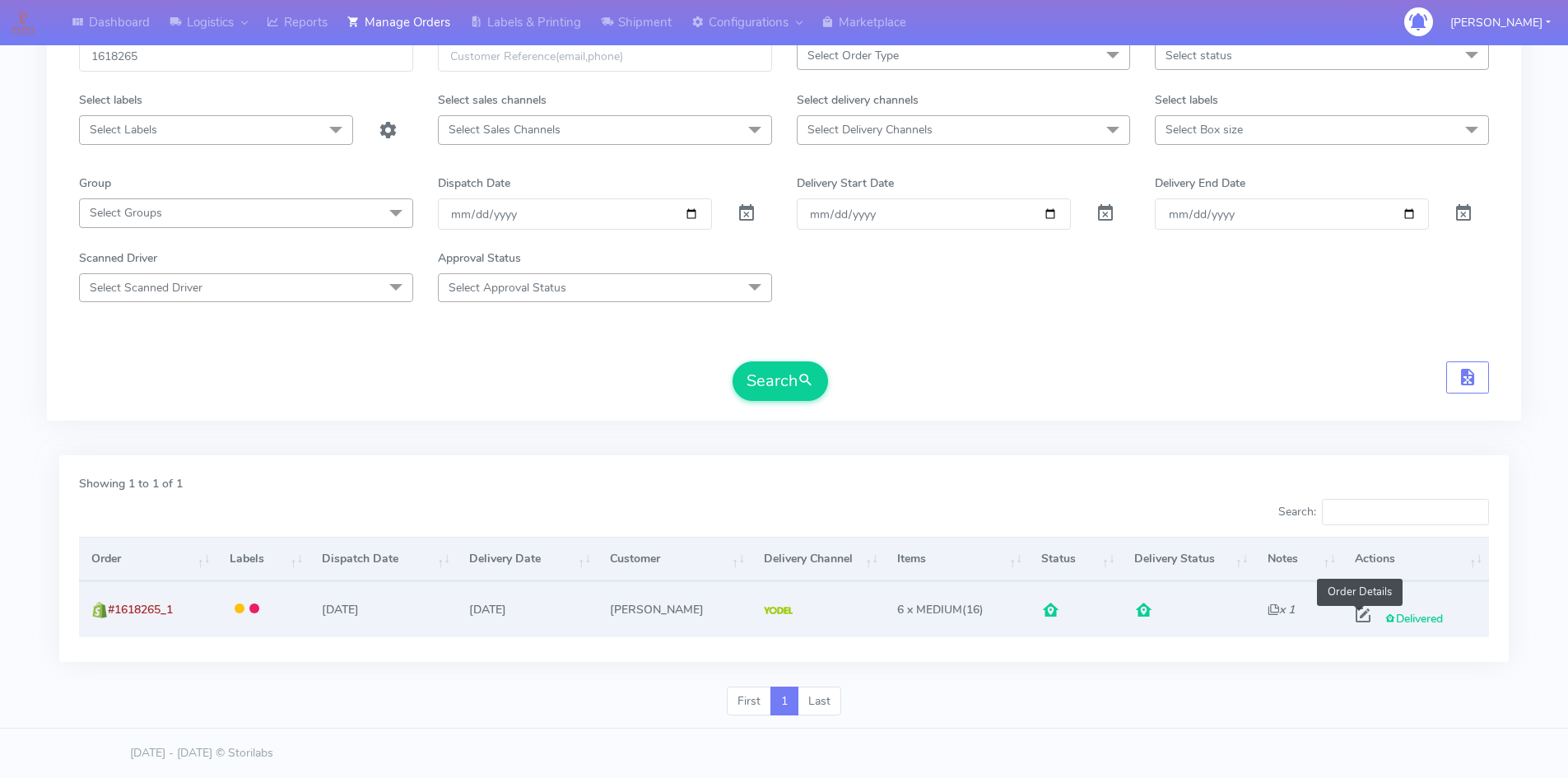
click at [1358, 617] on span at bounding box center [1363, 618] width 30 height 15
select select "5"
